Goal: Task Accomplishment & Management: Manage account settings

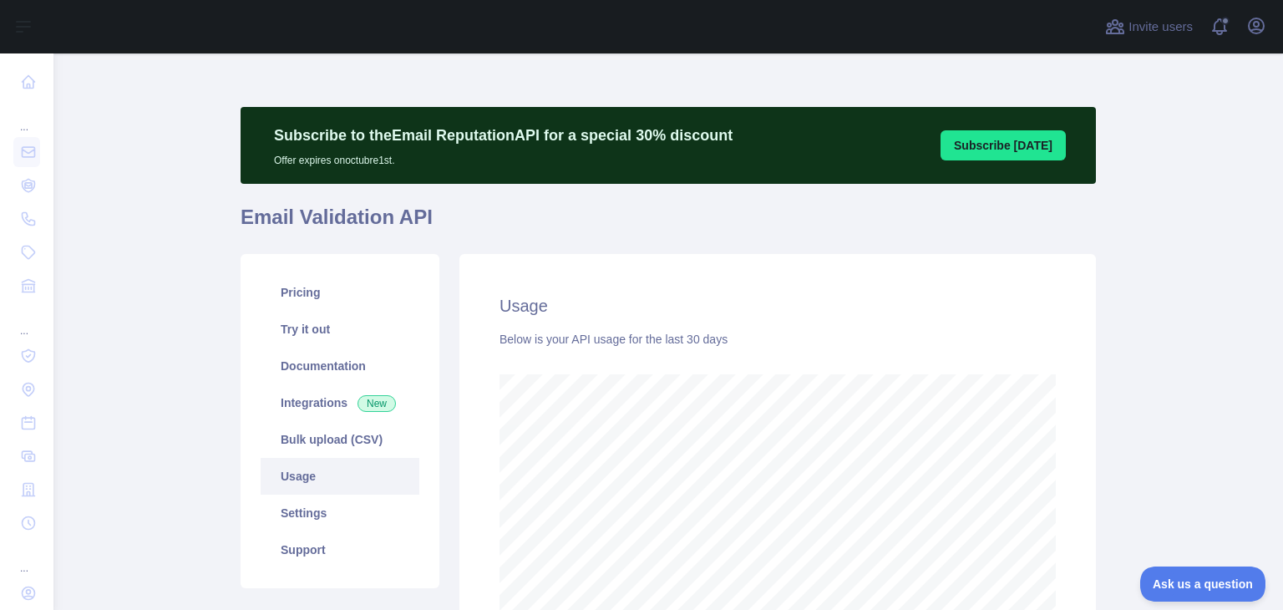
scroll to position [556, 1217]
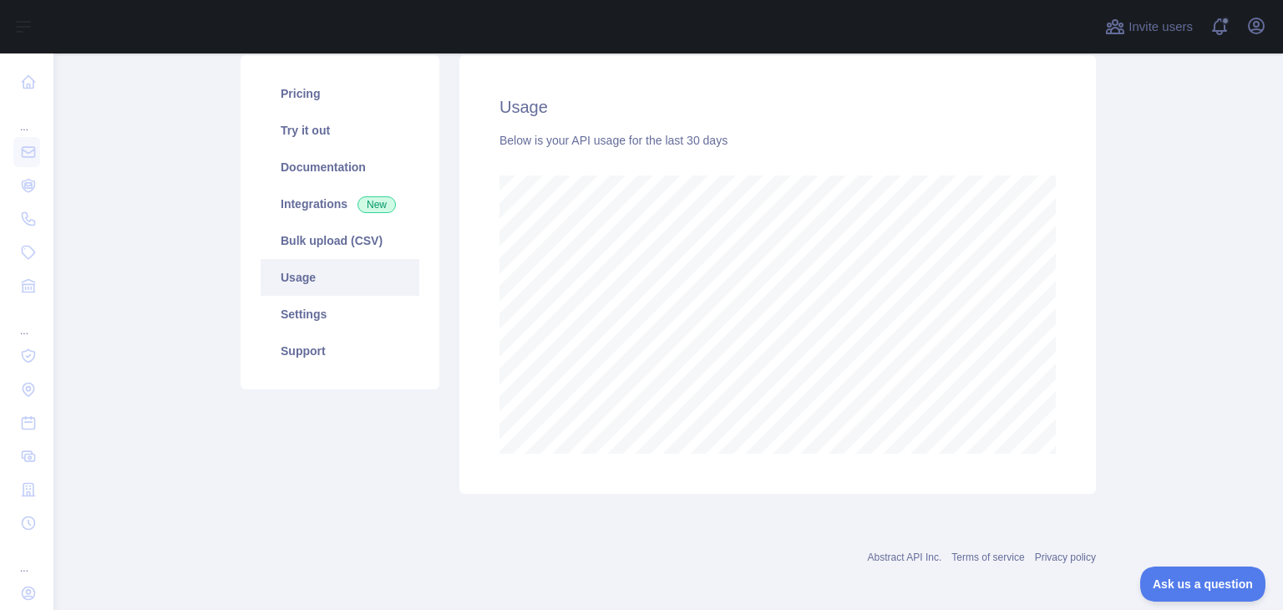
scroll to position [206, 0]
